Goal: Complete application form

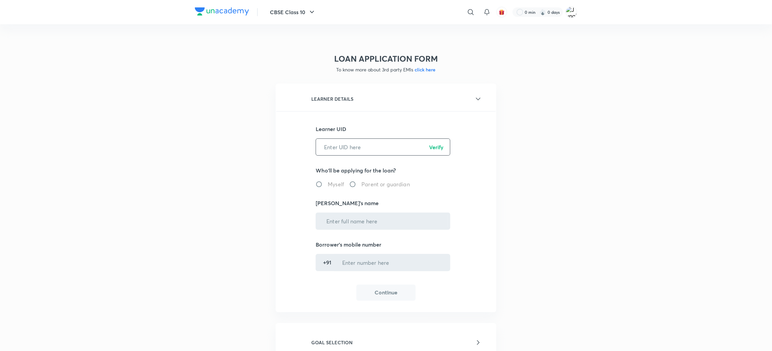
click at [355, 147] on input "text" at bounding box center [383, 146] width 134 height 17
paste input "C6MFAR67R0"
type input "C6MFAR67R0"
click at [438, 147] on p "Verify" at bounding box center [436, 147] width 14 height 8
radio input "true"
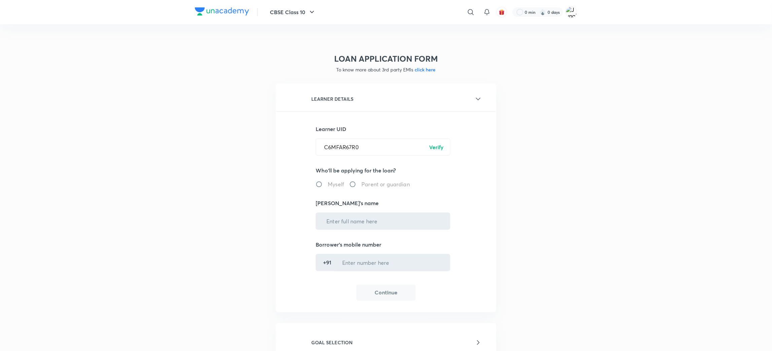
type input "[PERSON_NAME]"
type input "******5680"
click at [398, 293] on button "Continue" at bounding box center [386, 292] width 59 height 16
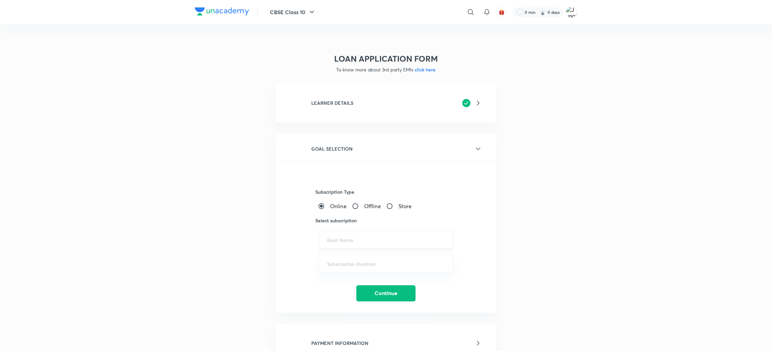
click at [347, 231] on div "​" at bounding box center [386, 240] width 135 height 18
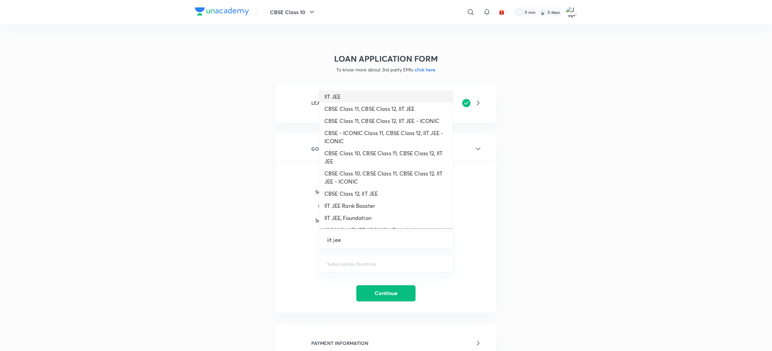
click at [353, 96] on li "IIT JEE" at bounding box center [386, 97] width 134 height 12
type input "IIT JEE"
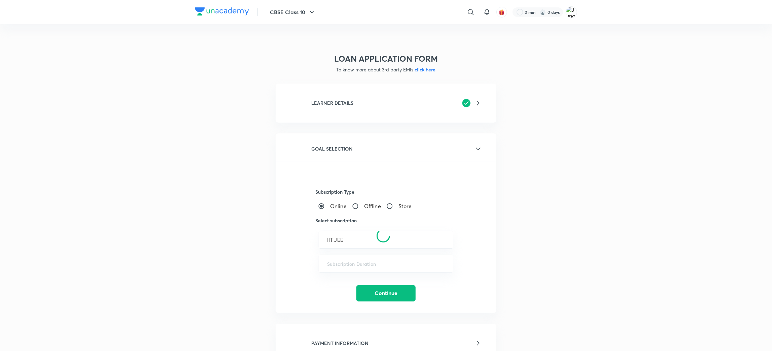
scroll to position [101, 0]
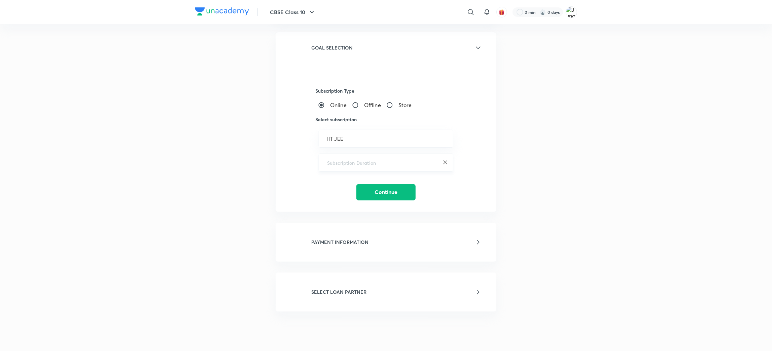
click at [352, 163] on input "text" at bounding box center [386, 162] width 118 height 6
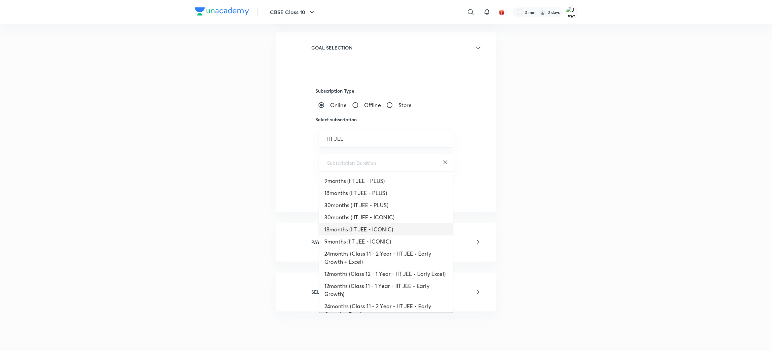
click at [359, 232] on li "18months (IIT JEE - ICONIC)" at bounding box center [386, 229] width 134 height 12
type input "18months (IIT JEE - ICONIC)"
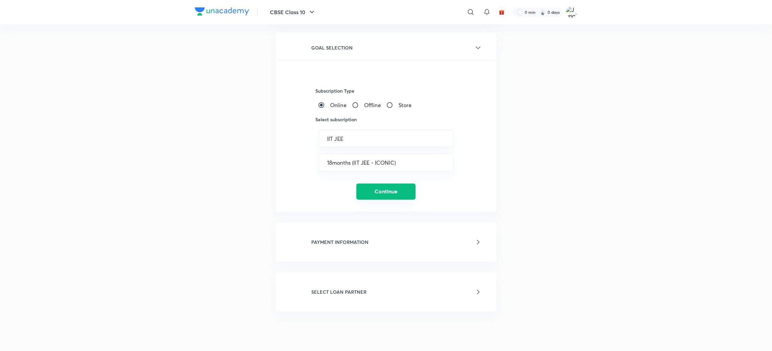
click at [377, 196] on button "Continue" at bounding box center [386, 192] width 59 height 16
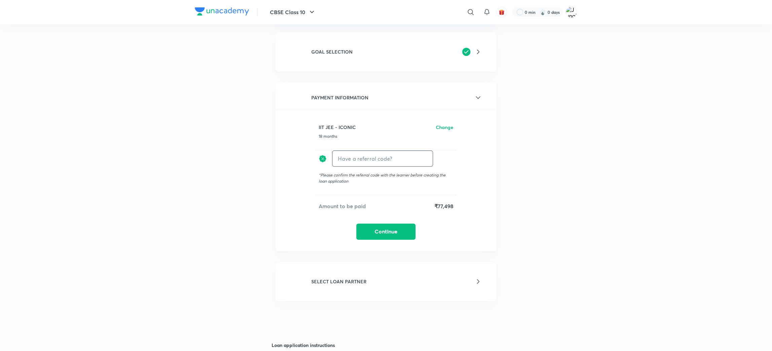
click at [375, 161] on input "text" at bounding box center [383, 159] width 100 height 16
type input "Unacademy"
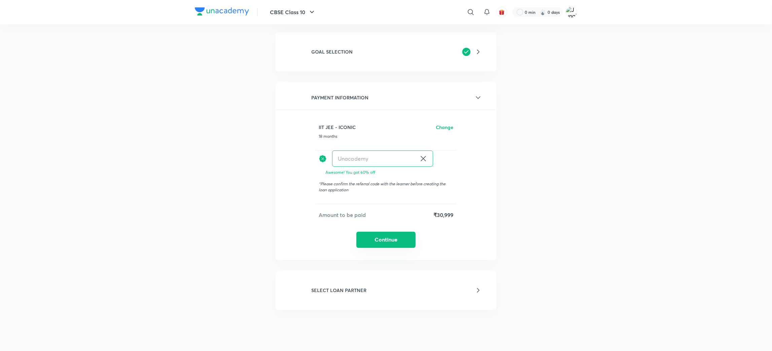
click at [392, 235] on button "Continue" at bounding box center [386, 240] width 59 height 16
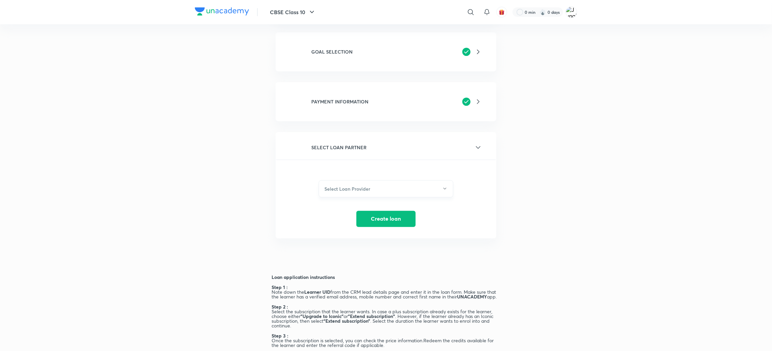
click at [367, 187] on h6 "Select Loan Provider" at bounding box center [348, 188] width 46 height 7
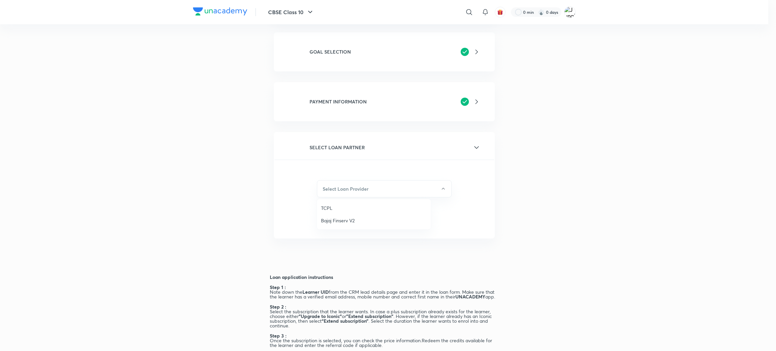
click at [519, 195] on div at bounding box center [388, 175] width 776 height 351
